Goal: Information Seeking & Learning: Find specific fact

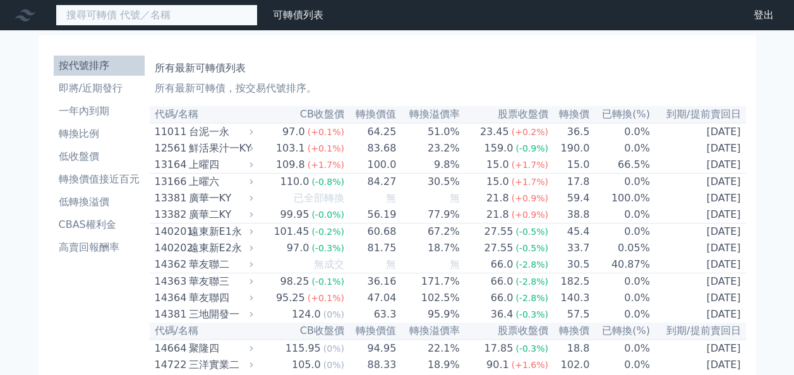
drag, startPoint x: 0, startPoint y: 0, endPoint x: 133, endPoint y: 14, distance: 133.9
click at [133, 14] on input at bounding box center [157, 14] width 202 height 21
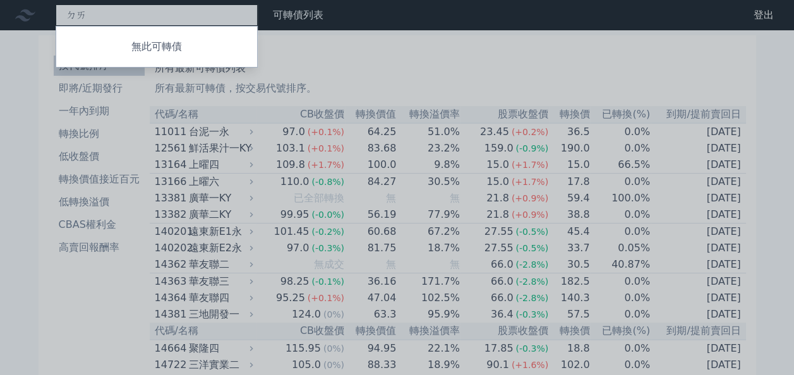
type input "ㄉ"
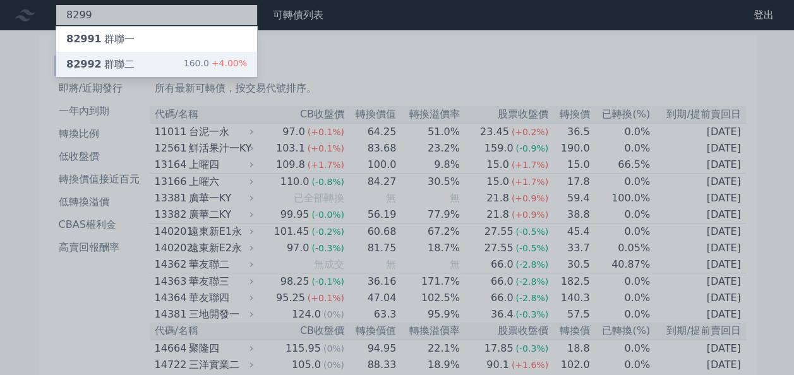
type input "8299"
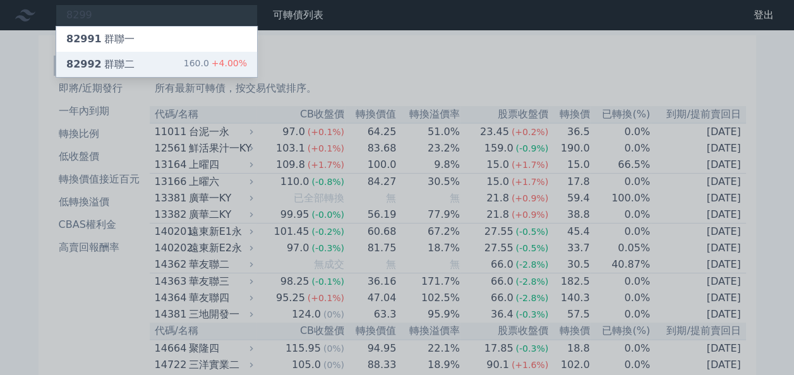
click at [117, 59] on div "82992 群聯二" at bounding box center [100, 64] width 68 height 15
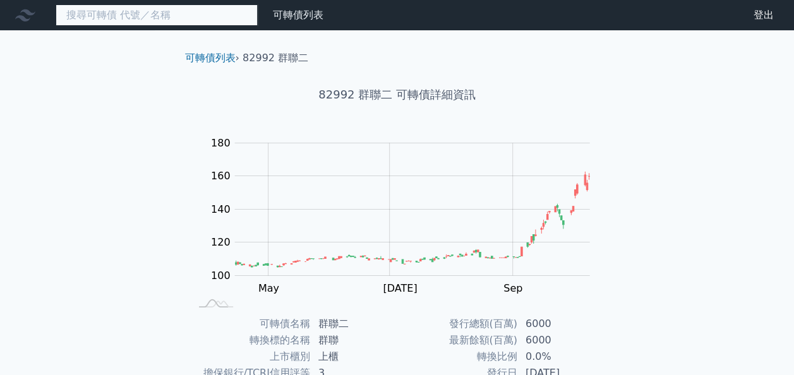
click at [112, 12] on input at bounding box center [157, 14] width 202 height 21
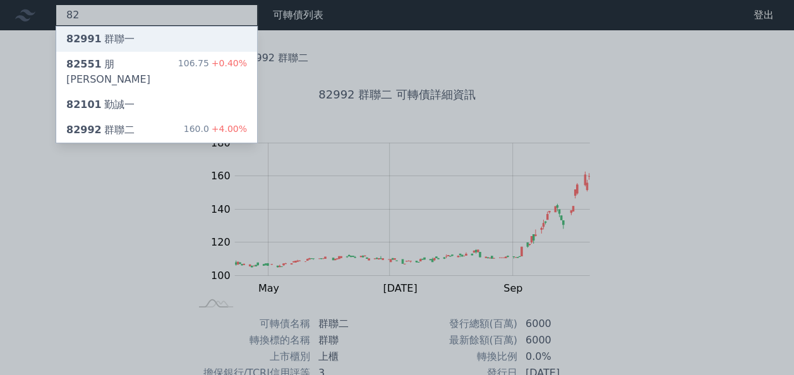
type input "82"
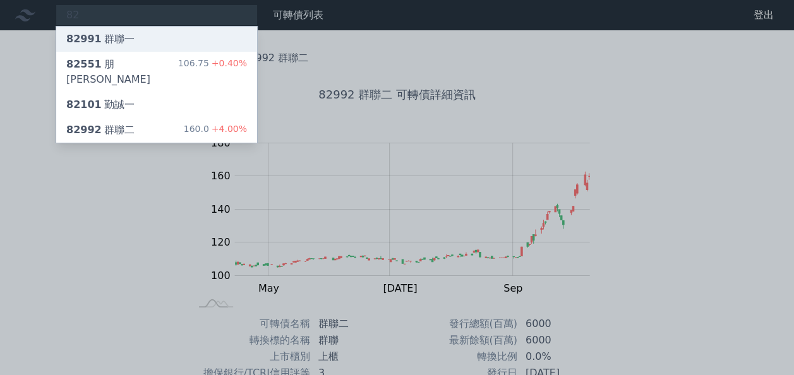
click at [119, 32] on div "82991 群聯一" at bounding box center [100, 39] width 68 height 15
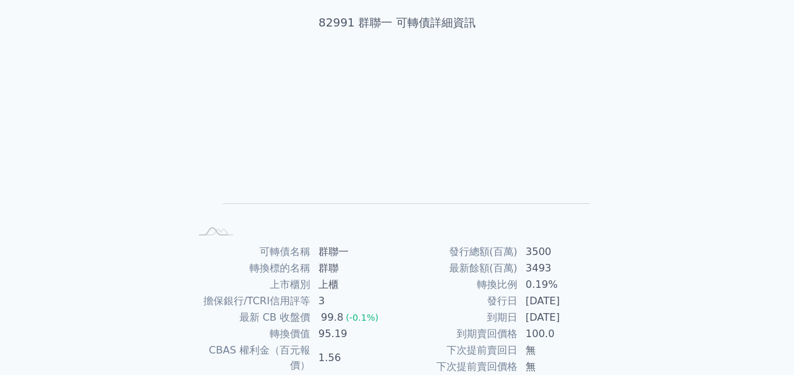
scroll to position [76, 0]
